Goal: Task Accomplishment & Management: Manage account settings

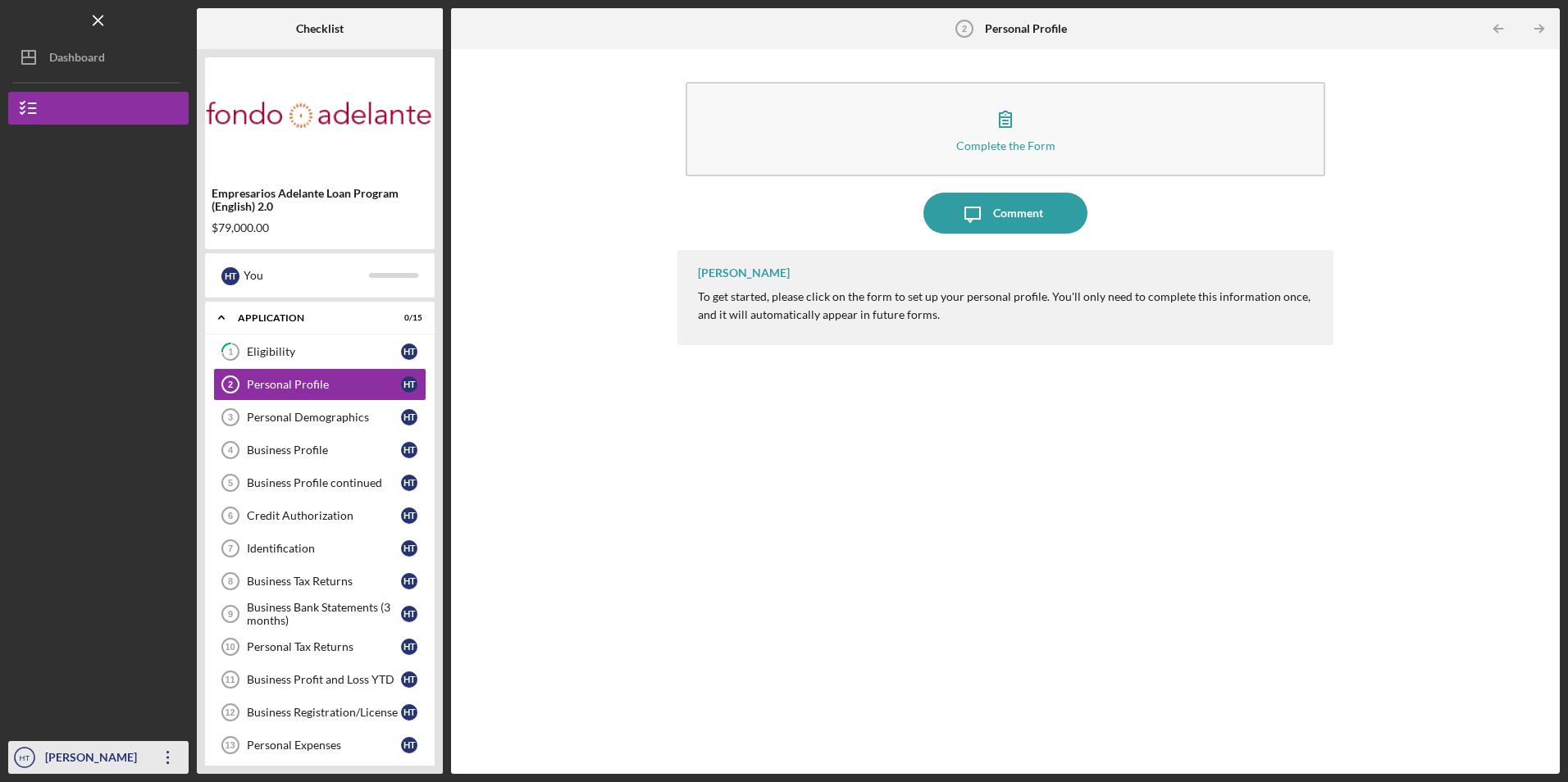
click at [158, 761] on icon "Icon/Overflow" at bounding box center [168, 757] width 41 height 41
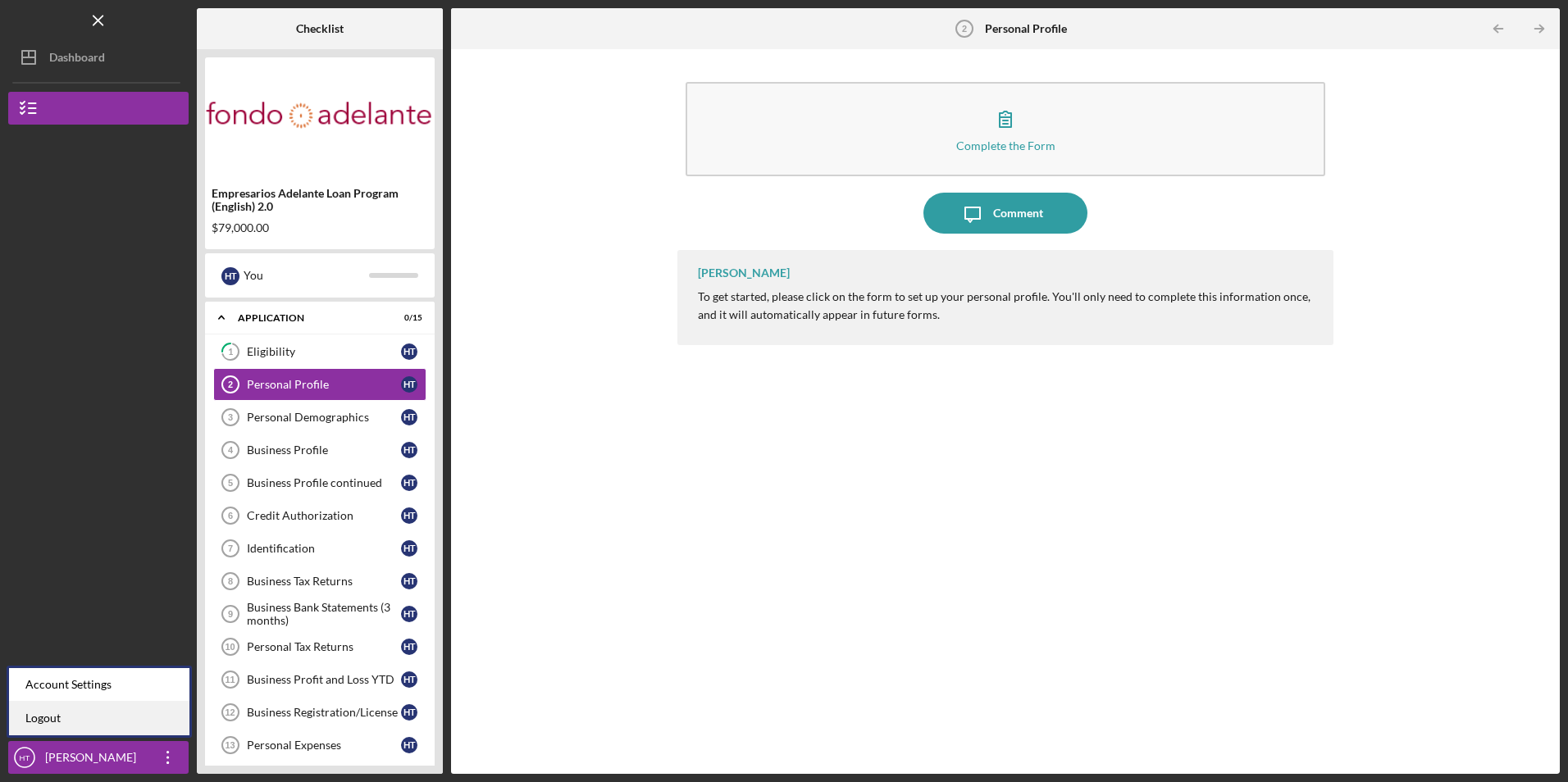
click at [140, 730] on link "Logout" at bounding box center [99, 718] width 180 height 34
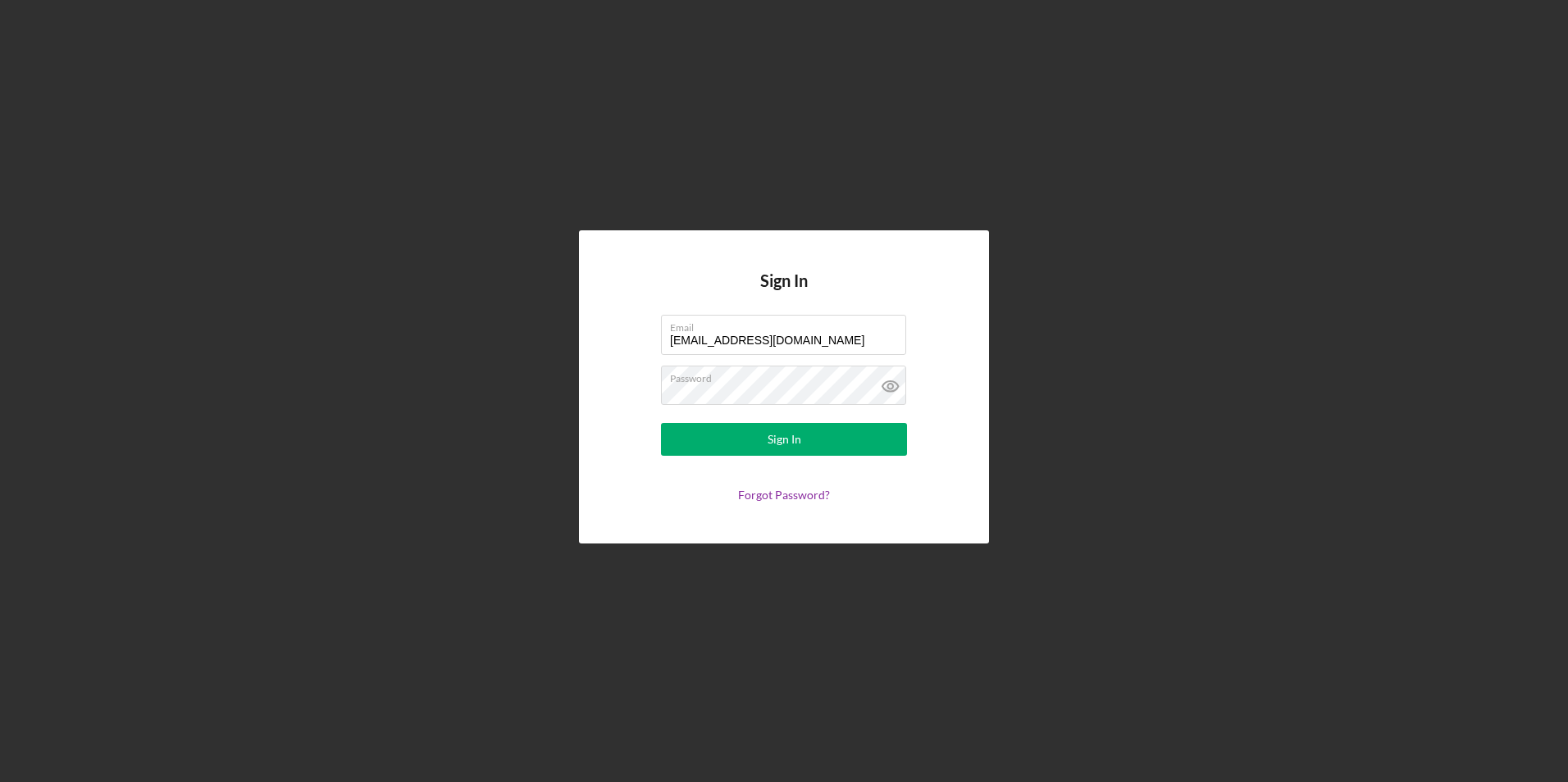
drag, startPoint x: 813, startPoint y: 340, endPoint x: 493, endPoint y: 331, distance: 320.1
click at [493, 331] on div "Sign In Email [EMAIL_ADDRESS][DOMAIN_NAME] Password Sign In Forgot Password?" at bounding box center [784, 386] width 1551 height 774
type input "[EMAIL_ADDRESS][DOMAIN_NAME]"
click at [708, 444] on button "Sign In" at bounding box center [784, 439] width 246 height 33
